Goal: Task Accomplishment & Management: Use online tool/utility

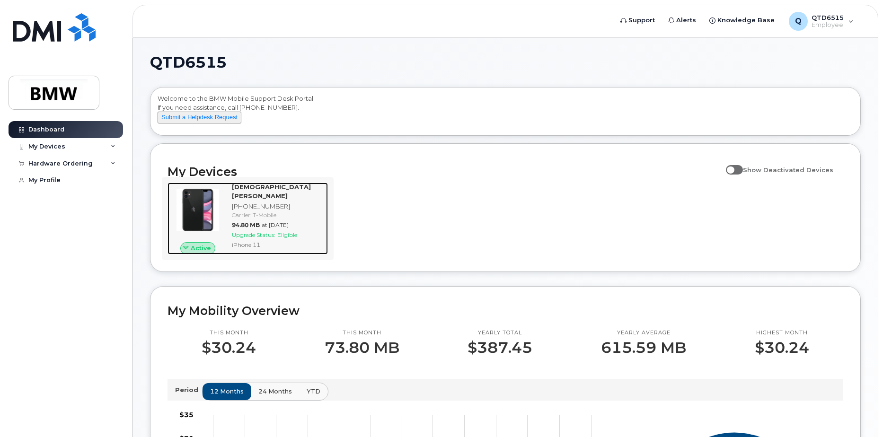
click at [251, 220] on div "Christian Heatherly 864-776-9020 Carrier: T-Mobile 94.80 MB at Sep 01, 2025 Upg…" at bounding box center [278, 219] width 100 height 72
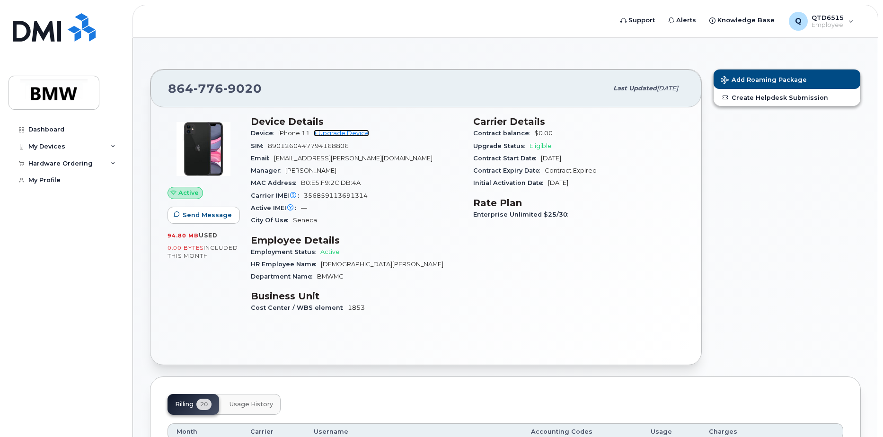
click at [343, 133] on link "+ Upgrade Device" at bounding box center [341, 133] width 55 height 7
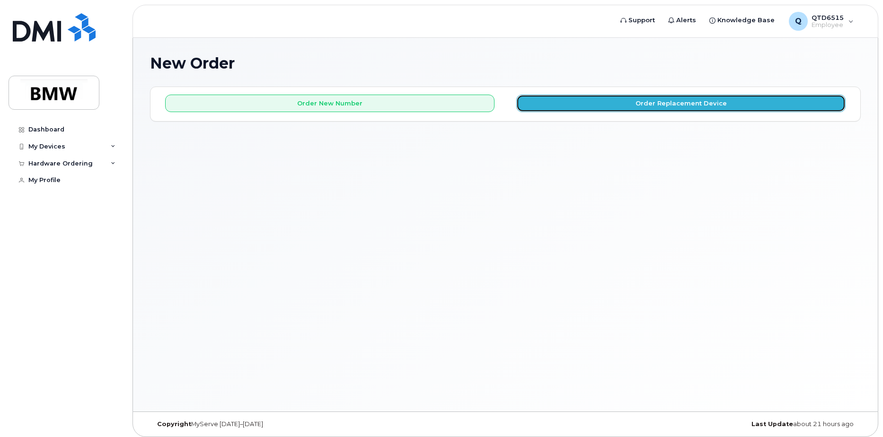
click at [687, 96] on button "Order Replacement Device" at bounding box center [680, 104] width 329 height 18
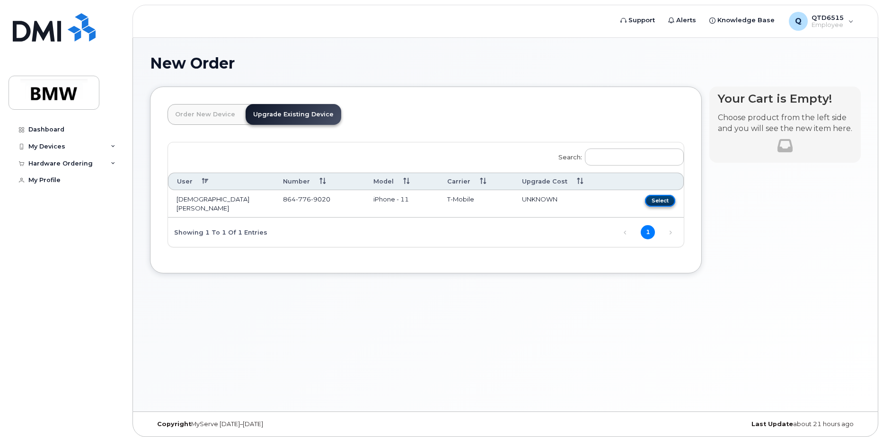
click at [656, 200] on button "Select" at bounding box center [660, 201] width 30 height 12
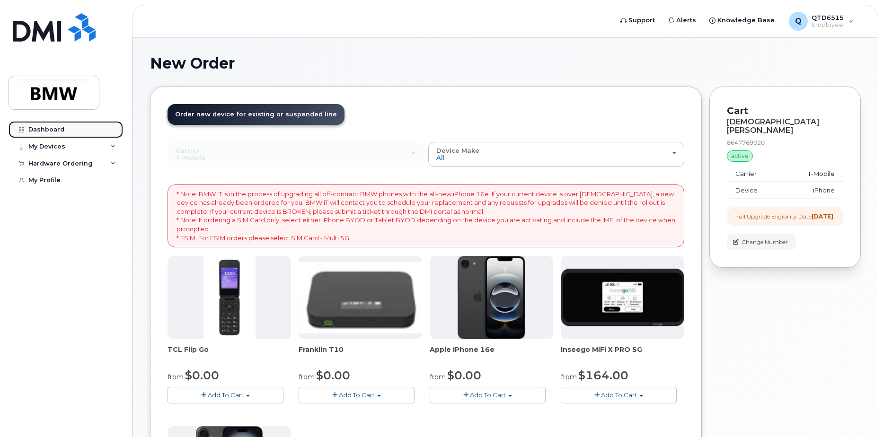
click at [62, 129] on div "Dashboard" at bounding box center [46, 130] width 36 height 8
